Goal: Entertainment & Leisure: Consume media (video, audio)

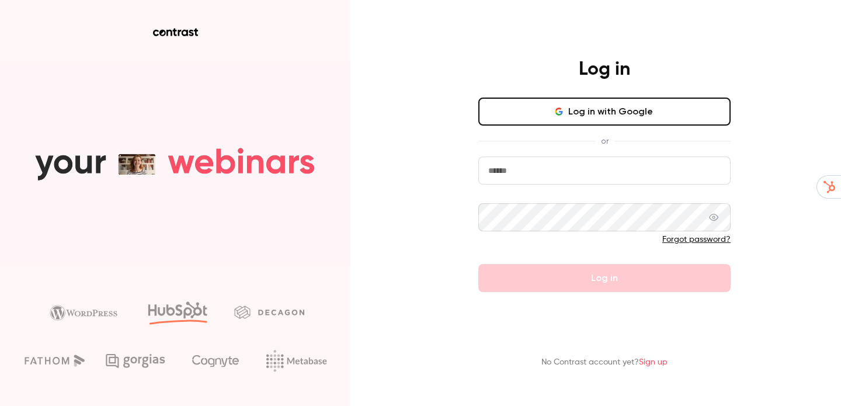
click at [651, 103] on button "Log in with Google" at bounding box center [604, 112] width 252 height 28
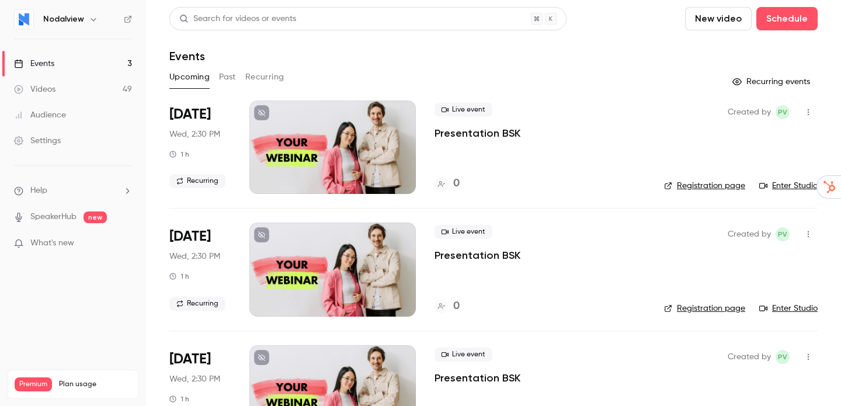
click at [44, 91] on div "Videos" at bounding box center [34, 90] width 41 height 12
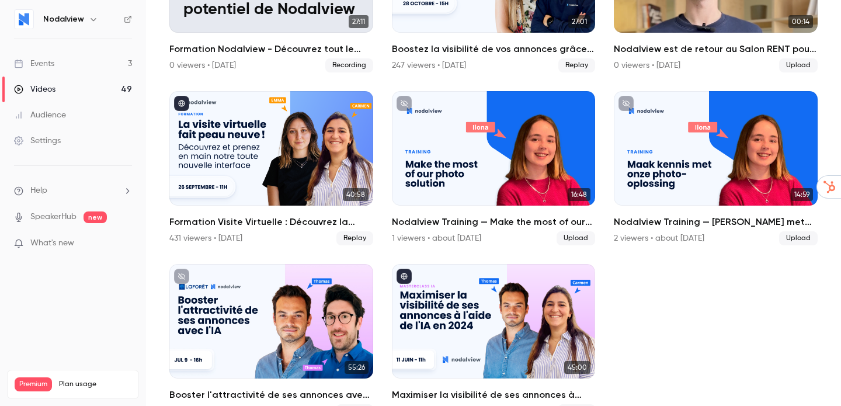
scroll to position [874, 0]
